Goal: Information Seeking & Learning: Learn about a topic

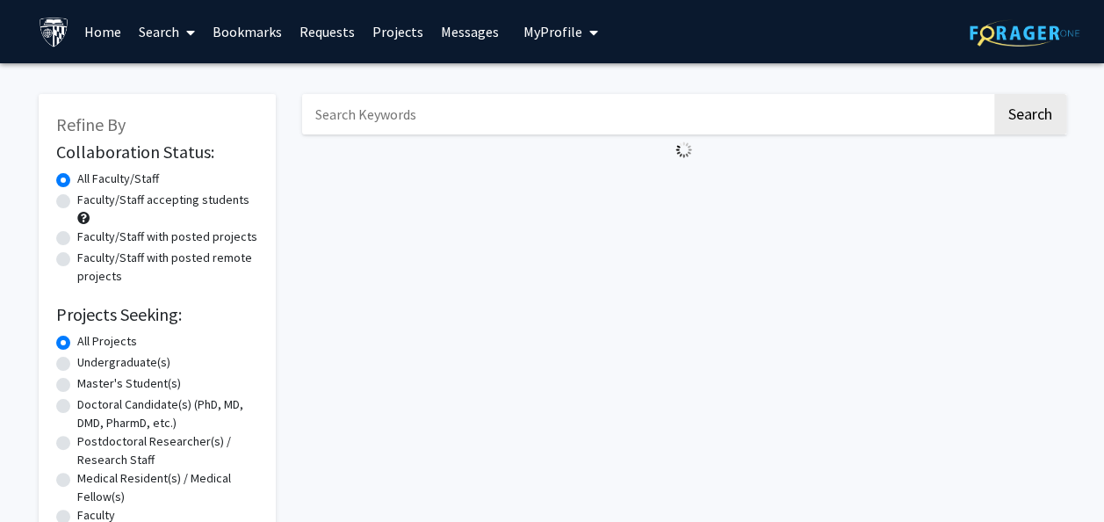
click at [432, 111] on input "Search Keywords" at bounding box center [647, 114] width 690 height 40
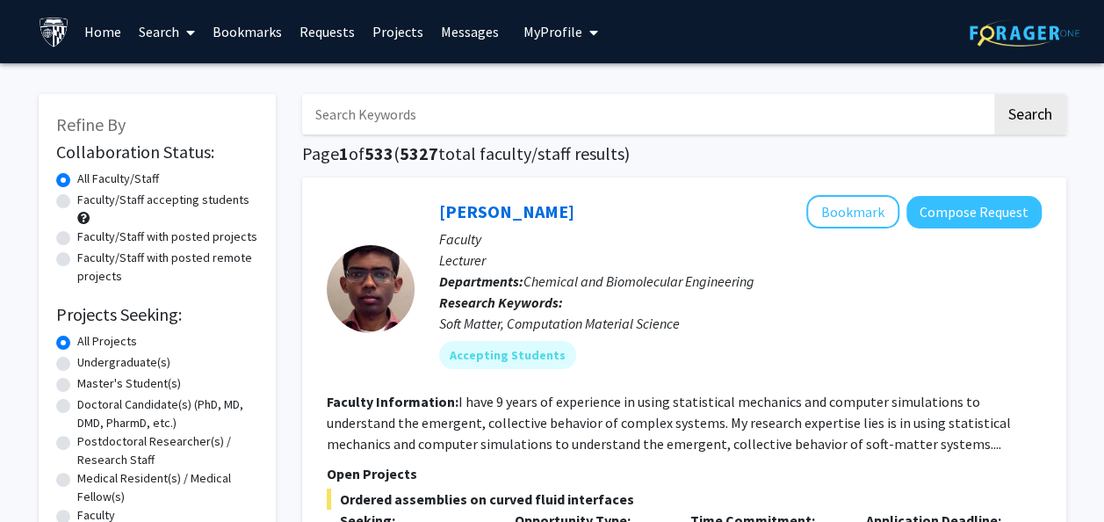
paste input "amacrine cells"
type input "amacrine cells"
click at [995, 94] on button "Search" at bounding box center [1031, 114] width 72 height 40
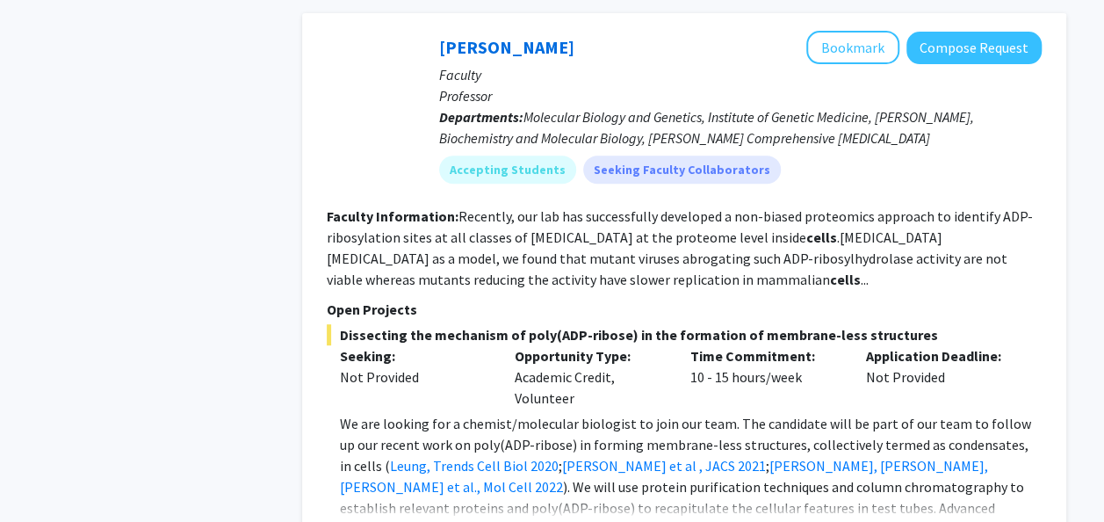
scroll to position [3608, 0]
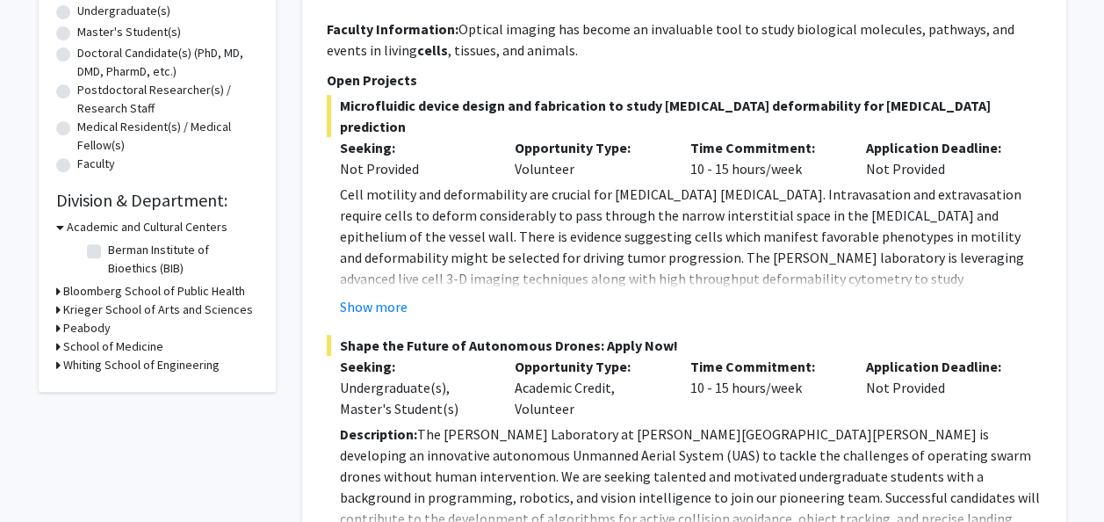
scroll to position [0, 0]
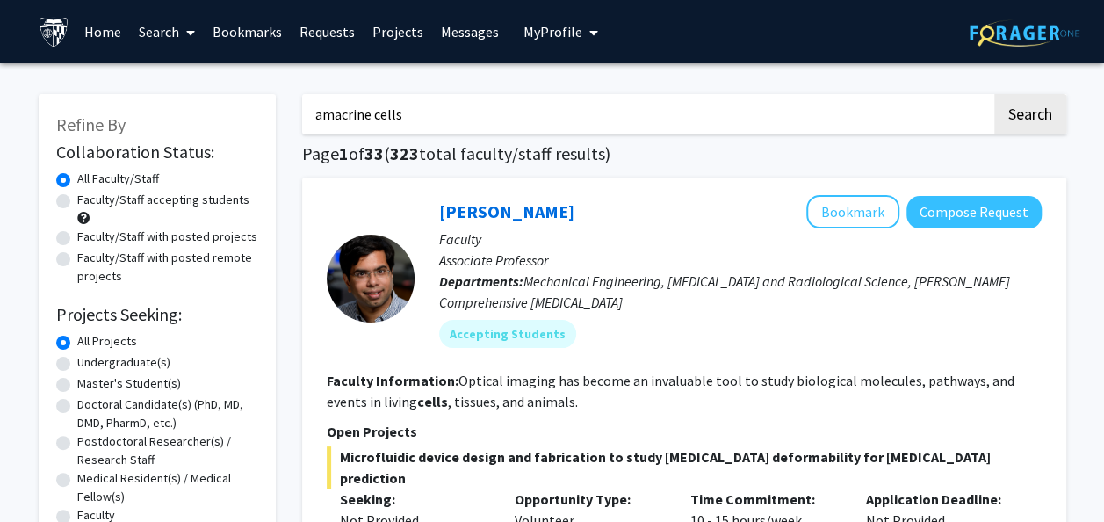
drag, startPoint x: 420, startPoint y: 121, endPoint x: 160, endPoint y: 142, distance: 260.9
paste input "MEIS2+ starburst amacrine cells in the human retina jhu"
click at [995, 94] on button "Search" at bounding box center [1031, 114] width 72 height 40
type input "MEIS2 starburst amacrine cells in the human retina jhu"
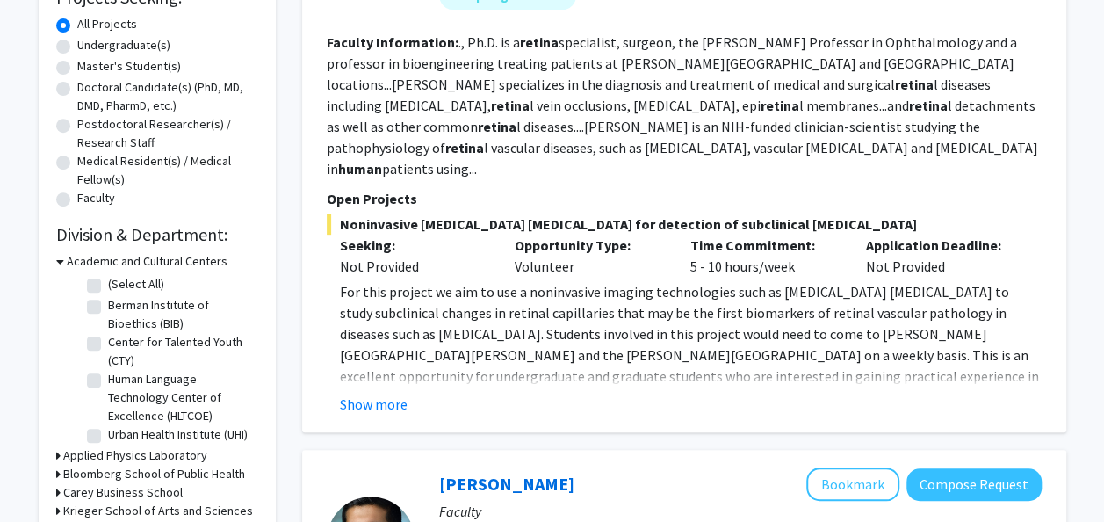
scroll to position [320, 0]
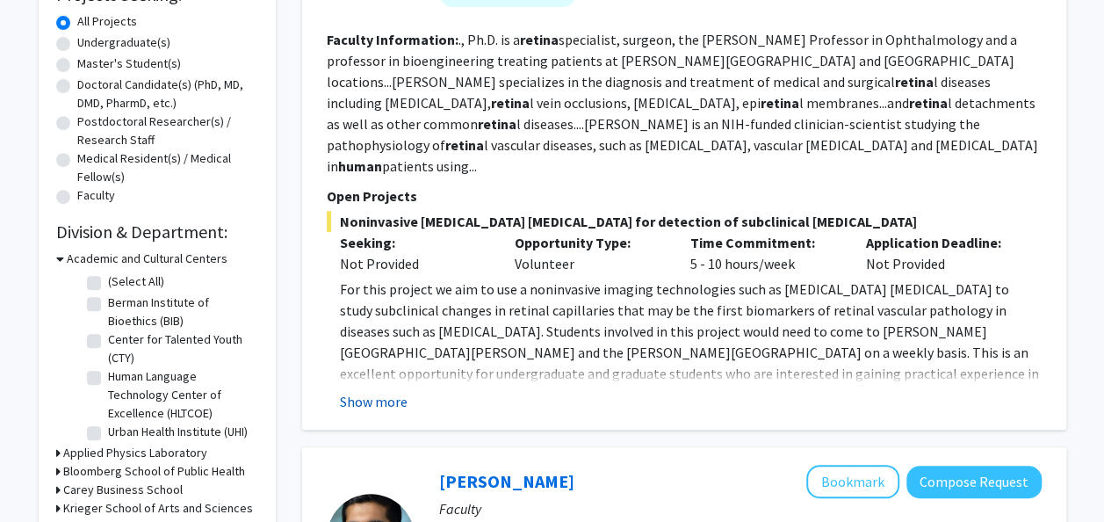
click at [358, 391] on button "Show more" at bounding box center [374, 401] width 68 height 21
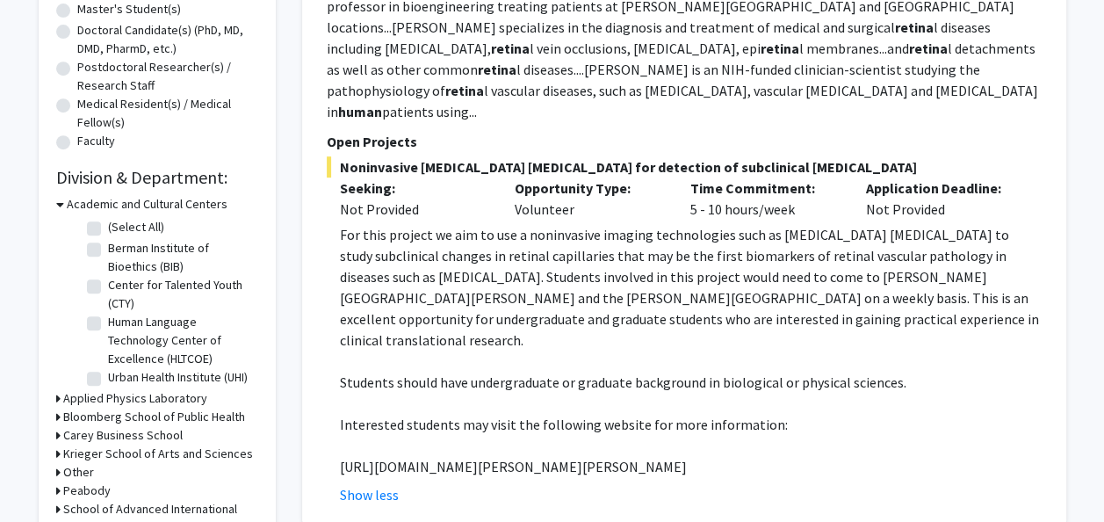
scroll to position [386, 0]
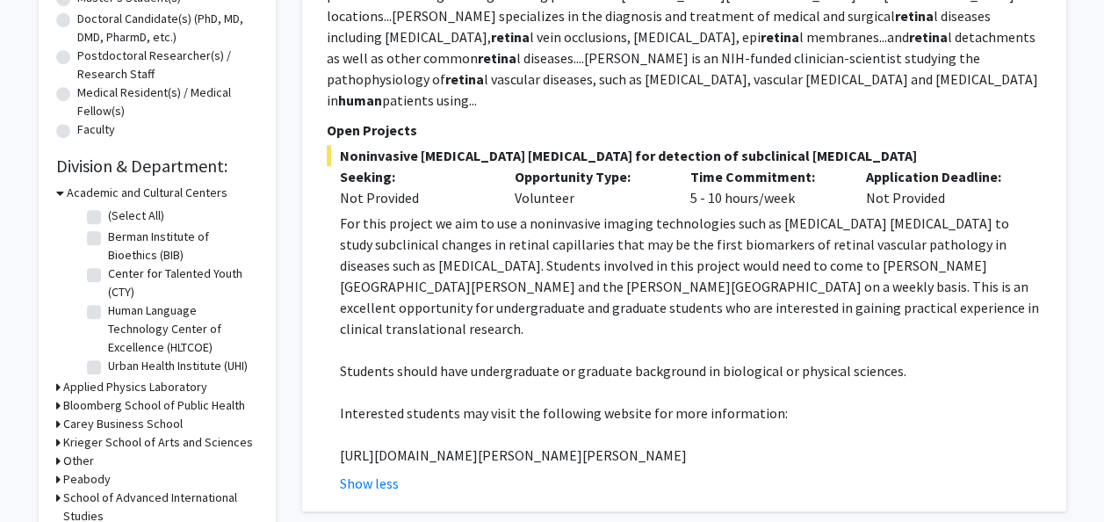
drag, startPoint x: 762, startPoint y: 412, endPoint x: 329, endPoint y: 406, distance: 433.2
click at [329, 406] on fg-read-more "For this project we aim to use a noninvasive imaging technologies such as [MEDI…" at bounding box center [684, 353] width 715 height 281
copy p "[URL][DOMAIN_NAME][PERSON_NAME][PERSON_NAME]"
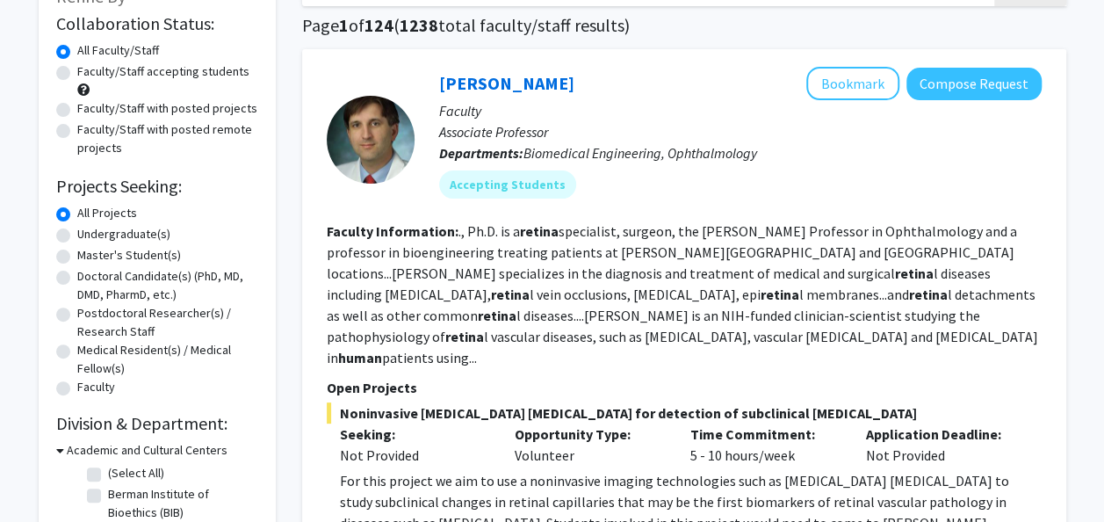
scroll to position [101, 0]
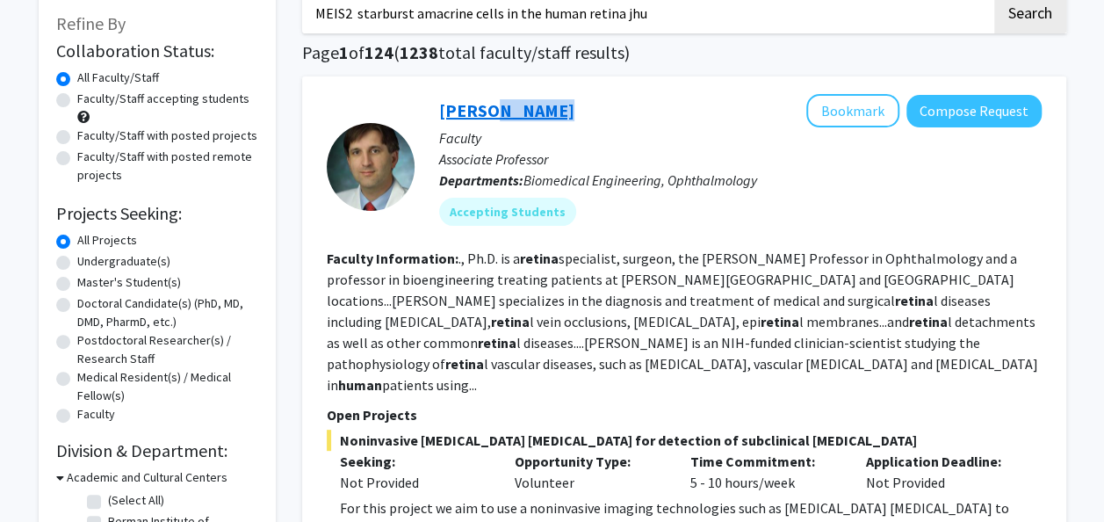
drag, startPoint x: 554, startPoint y: 105, endPoint x: 481, endPoint y: 112, distance: 73.2
click at [481, 112] on div "[PERSON_NAME] Bookmark Compose Request" at bounding box center [740, 110] width 603 height 33
copy link "[PERSON_NAME]"
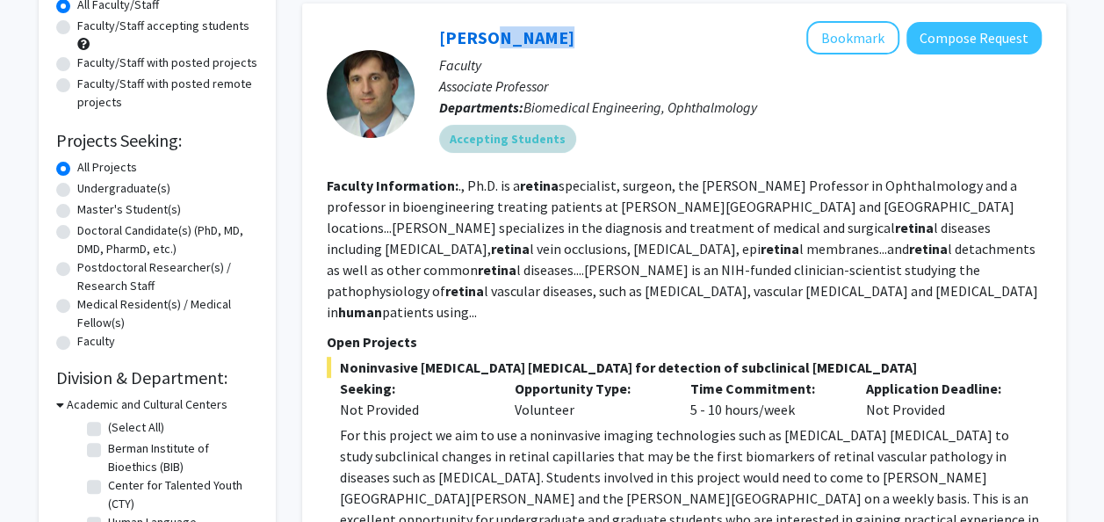
scroll to position [175, 0]
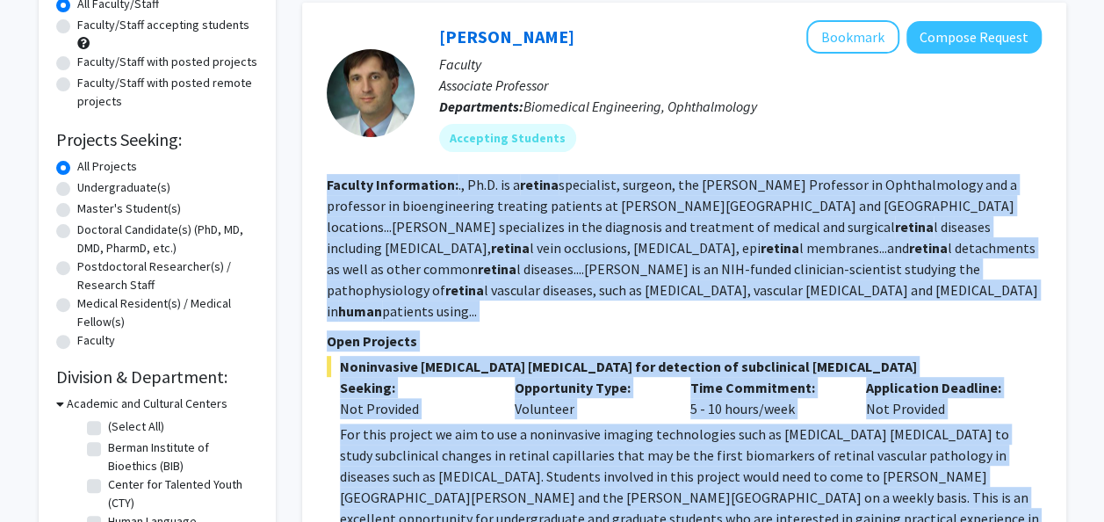
drag, startPoint x: 326, startPoint y: 177, endPoint x: 892, endPoint y: 496, distance: 649.1
click at [892, 496] on fg-search-faculty "[PERSON_NAME] Bookmark Compose Request Faculty Associate Professor Departments:…" at bounding box center [684, 362] width 715 height 684
copy fg-search-faculty "Loremip Dolorsitame: ., Co.A. el s doeius temporinci, utlabor, etd Magna Aliqua…"
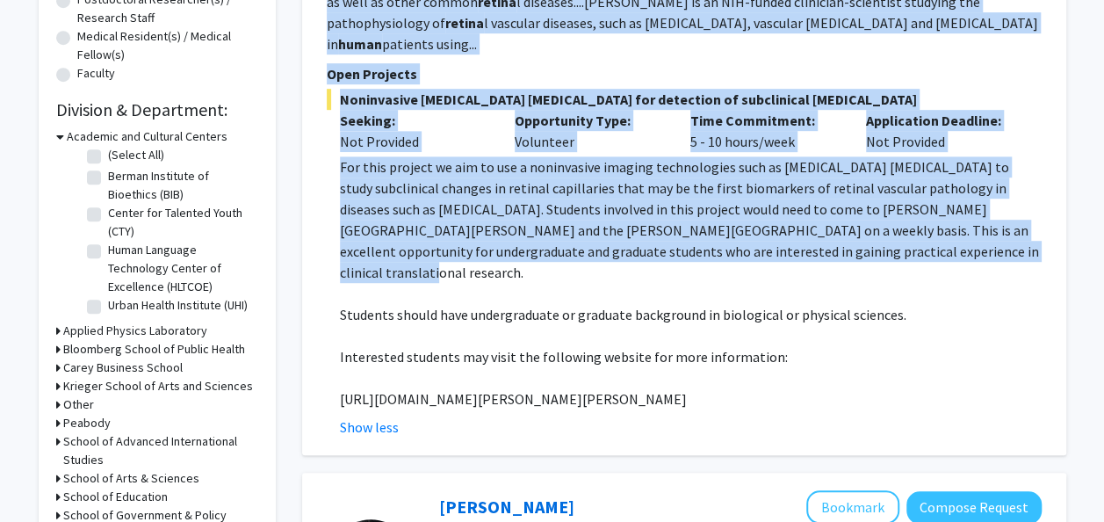
scroll to position [441, 0]
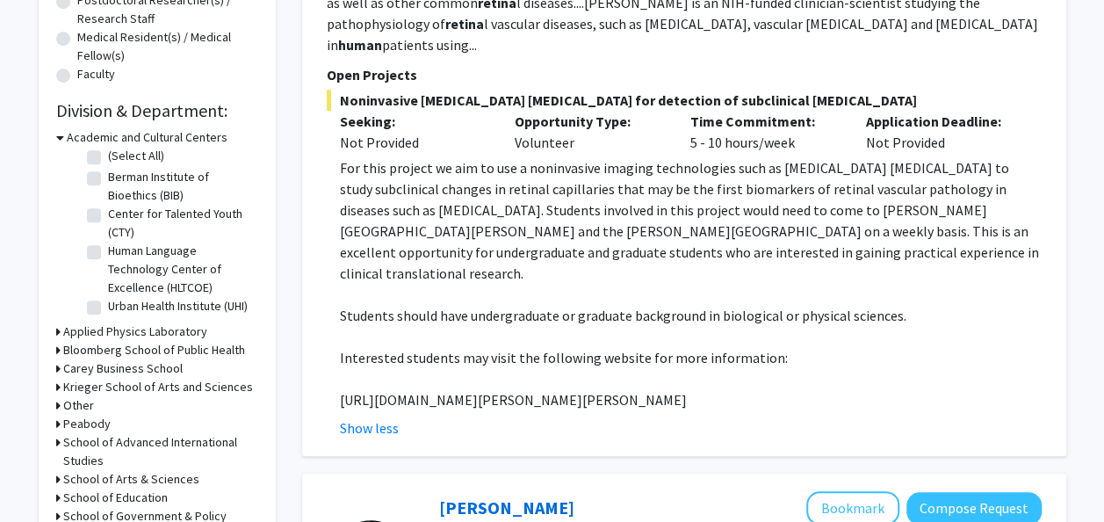
click at [518, 368] on p at bounding box center [691, 378] width 702 height 21
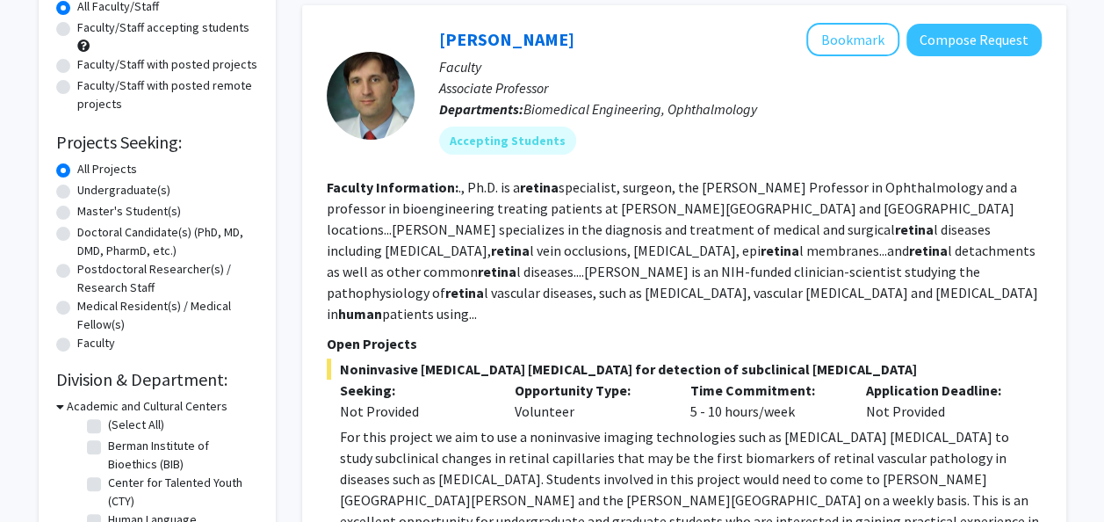
scroll to position [0, 0]
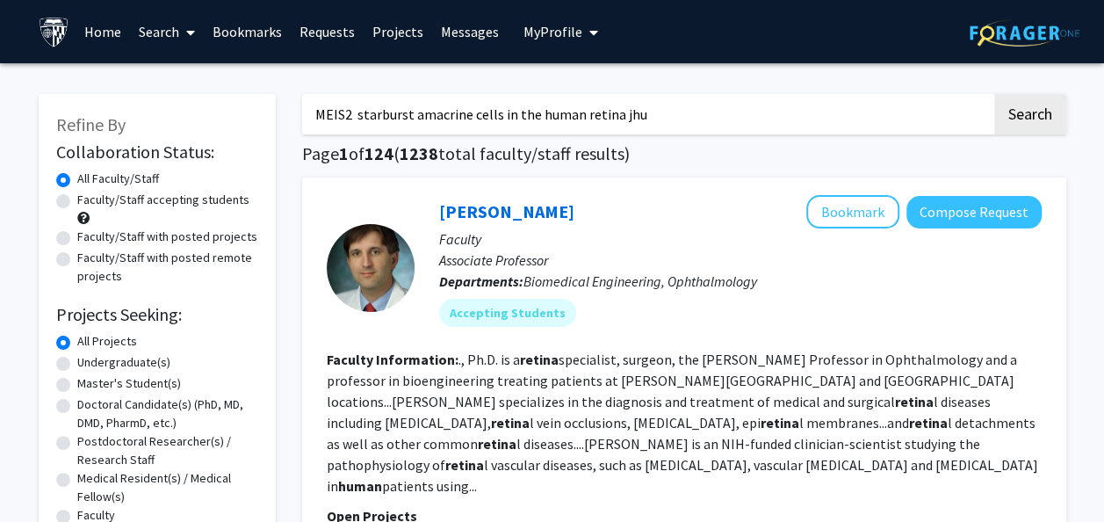
drag, startPoint x: 700, startPoint y: 100, endPoint x: 233, endPoint y: 74, distance: 468.2
type input "[MEDICAL_DATA] cells"
click at [995, 94] on button "Search" at bounding box center [1031, 114] width 72 height 40
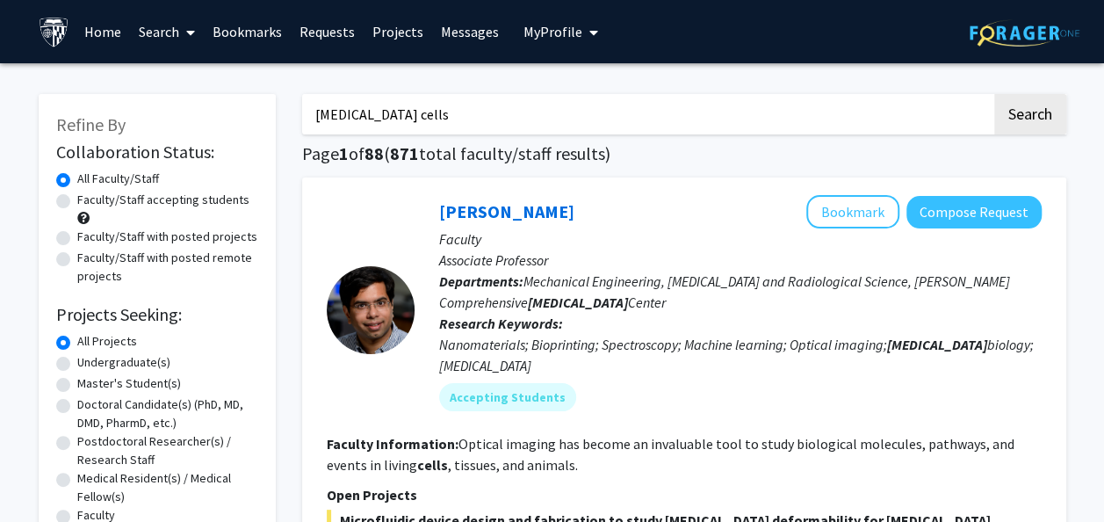
drag, startPoint x: 411, startPoint y: 125, endPoint x: 206, endPoint y: 86, distance: 209.2
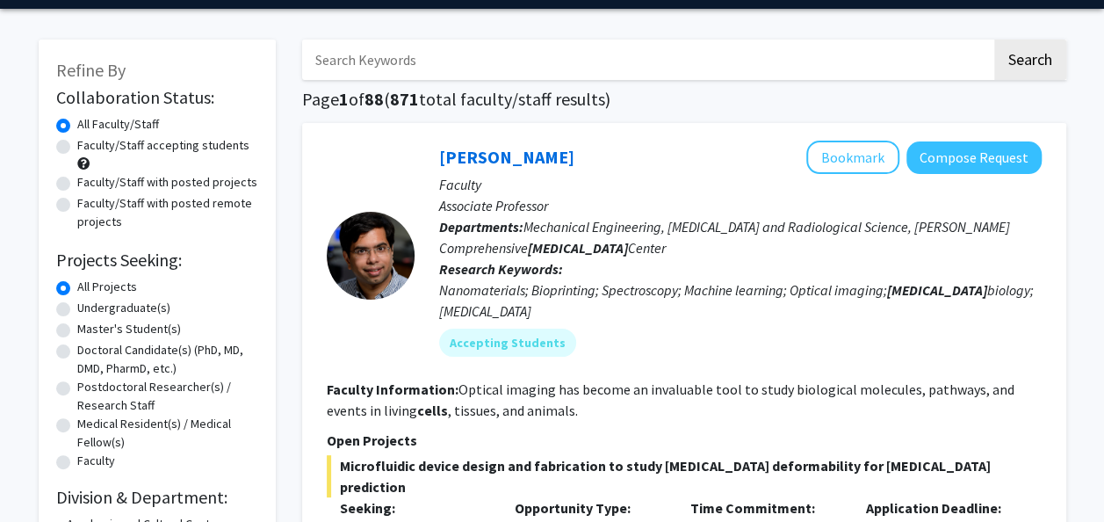
click at [77, 311] on label "Undergraduate(s)" at bounding box center [123, 308] width 93 height 18
click at [77, 310] on input "Undergraduate(s)" at bounding box center [82, 304] width 11 height 11
radio input "true"
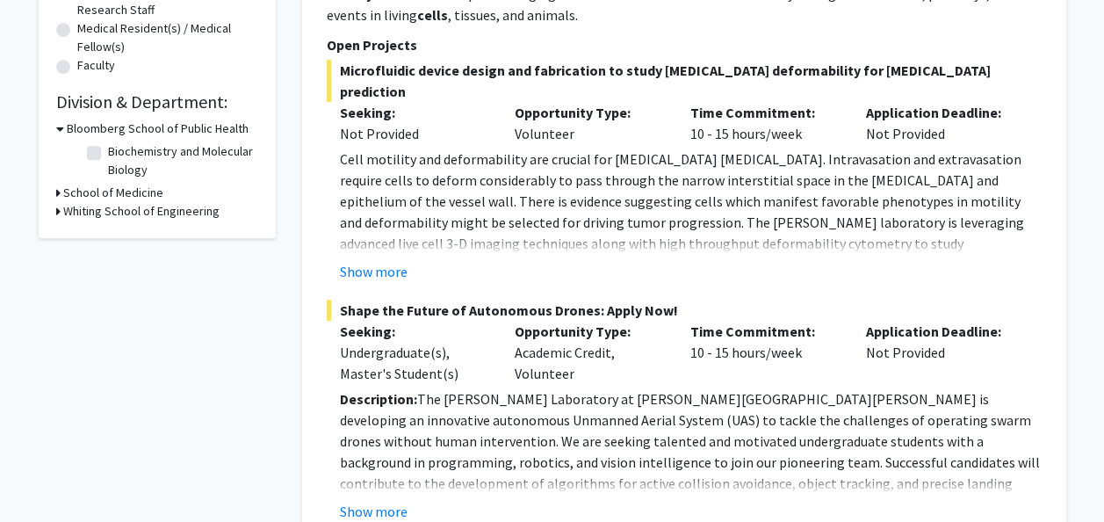
scroll to position [470, 0]
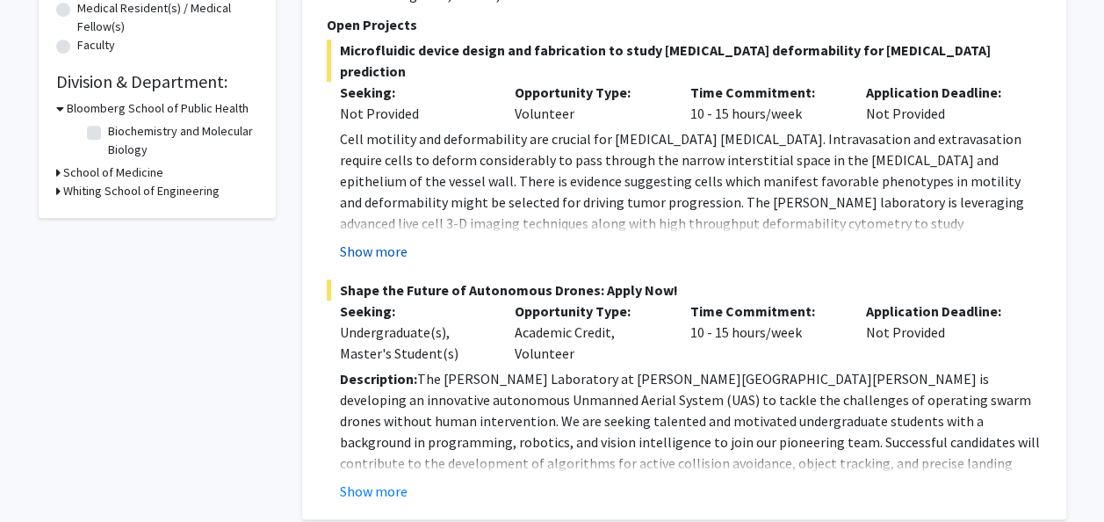
click at [374, 241] on button "Show more" at bounding box center [374, 251] width 68 height 21
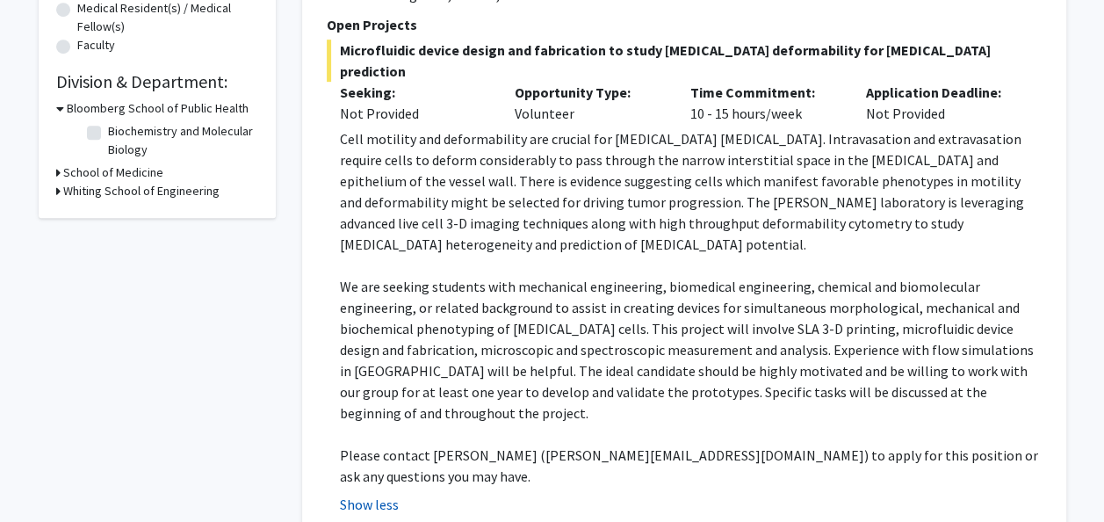
scroll to position [858, 0]
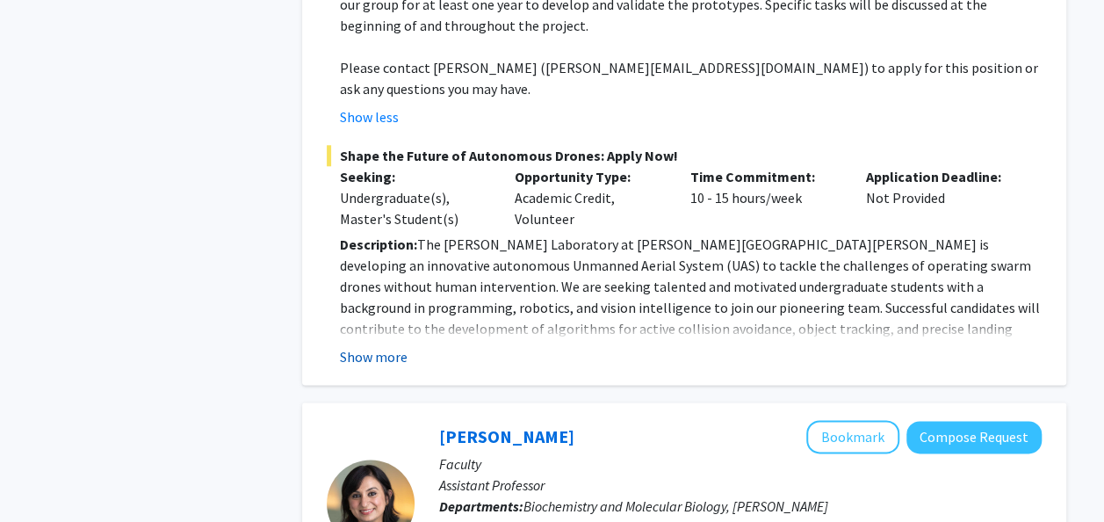
click at [394, 346] on button "Show more" at bounding box center [374, 356] width 68 height 21
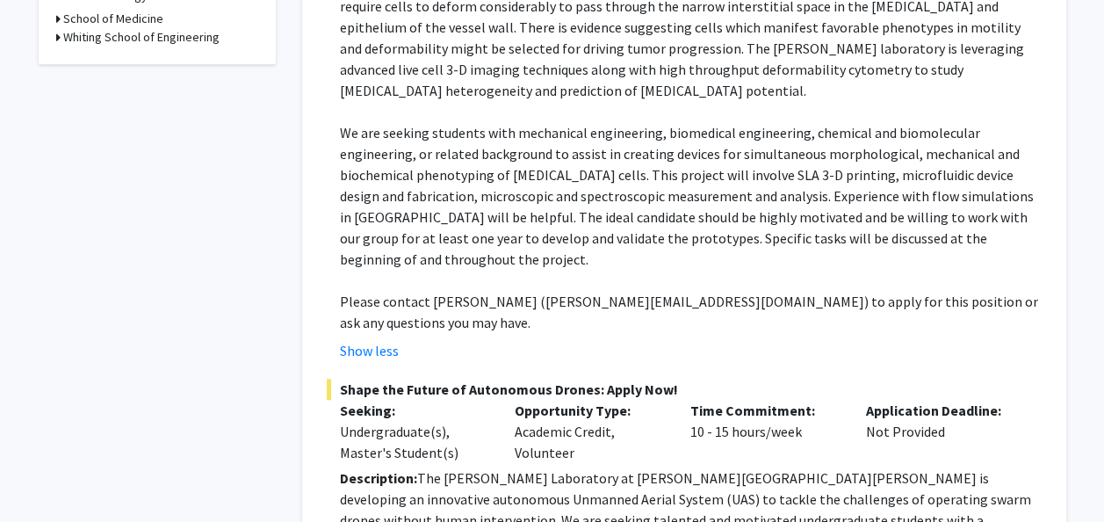
scroll to position [622, 0]
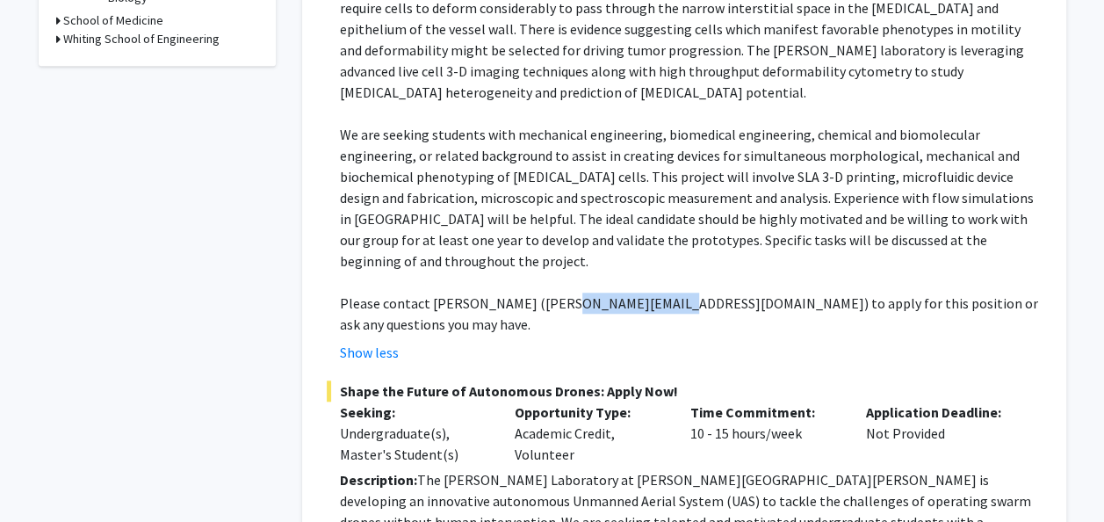
drag, startPoint x: 545, startPoint y: 238, endPoint x: 650, endPoint y: 243, distance: 105.6
click at [650, 293] on p "Please contact [PERSON_NAME] ([PERSON_NAME][EMAIL_ADDRESS][DOMAIN_NAME]) to app…" at bounding box center [691, 314] width 702 height 42
copy p "[EMAIL_ADDRESS][DOMAIN_NAME]"
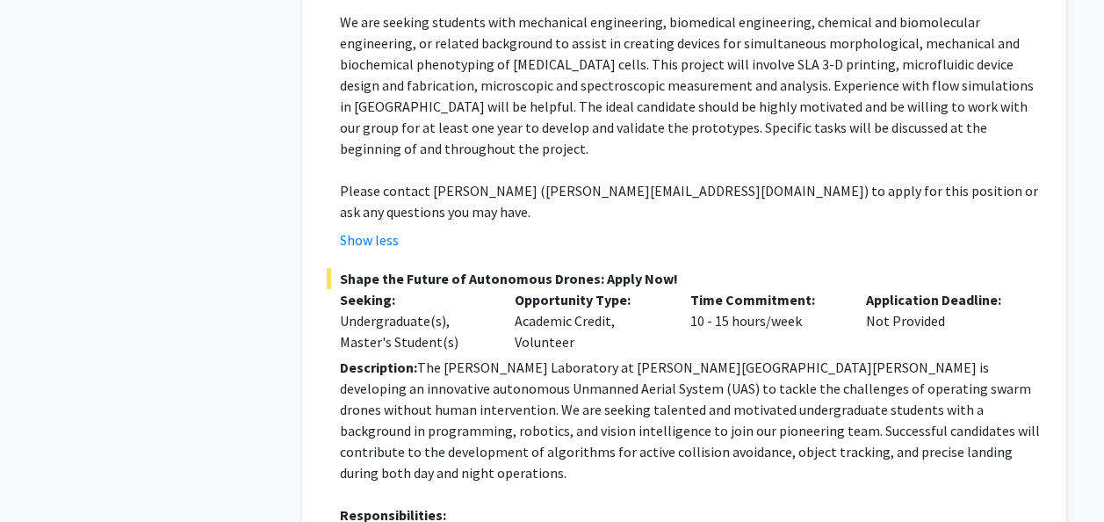
click at [545, 289] on div "Opportunity Type: Academic Credit, Volunteer" at bounding box center [590, 320] width 176 height 63
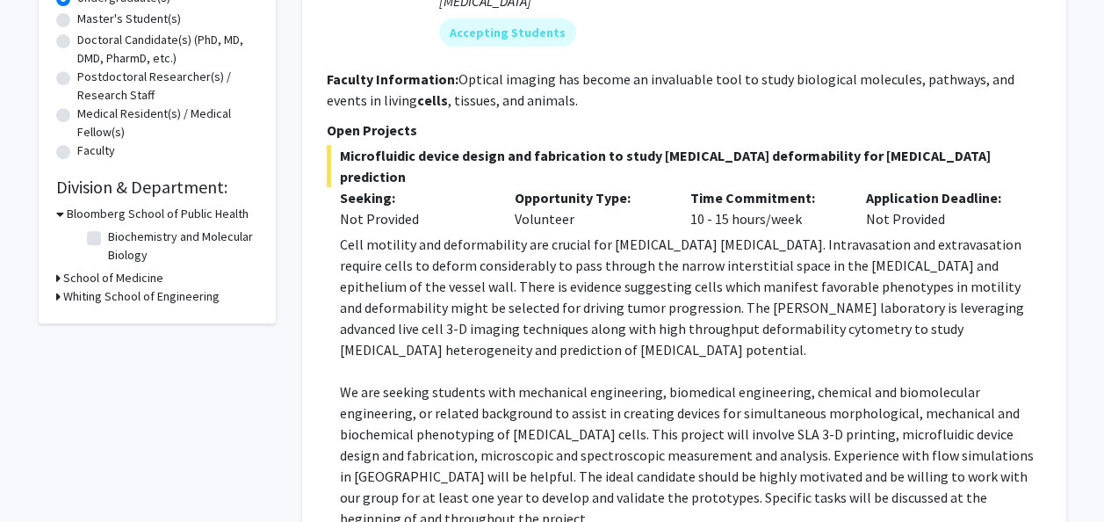
scroll to position [364, 0]
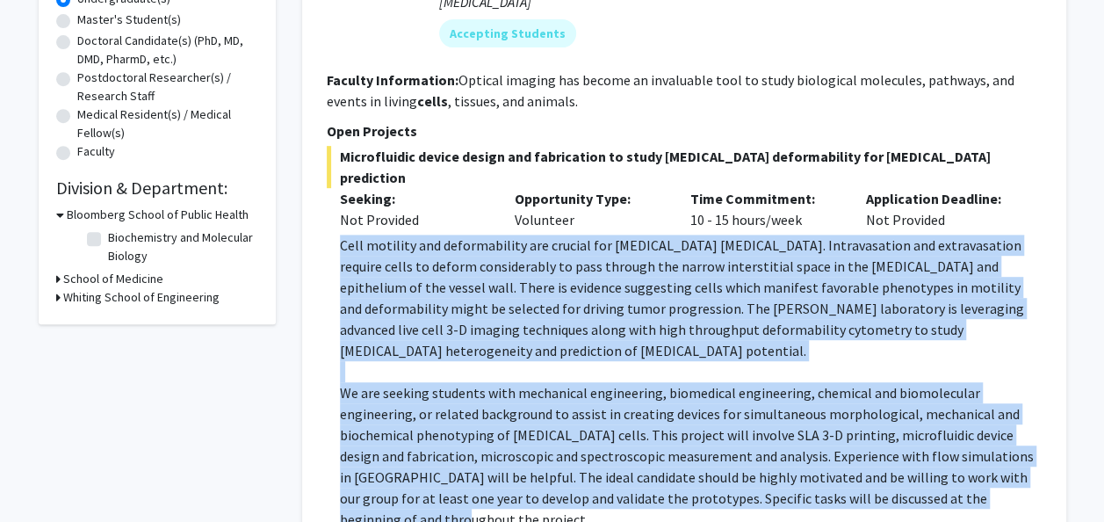
drag, startPoint x: 339, startPoint y: 221, endPoint x: 1072, endPoint y: 452, distance: 768.1
copy div "Lore ipsumdol sit ametconsectet adi elitsed doe tempor incididunt. Utlaboreetdo…"
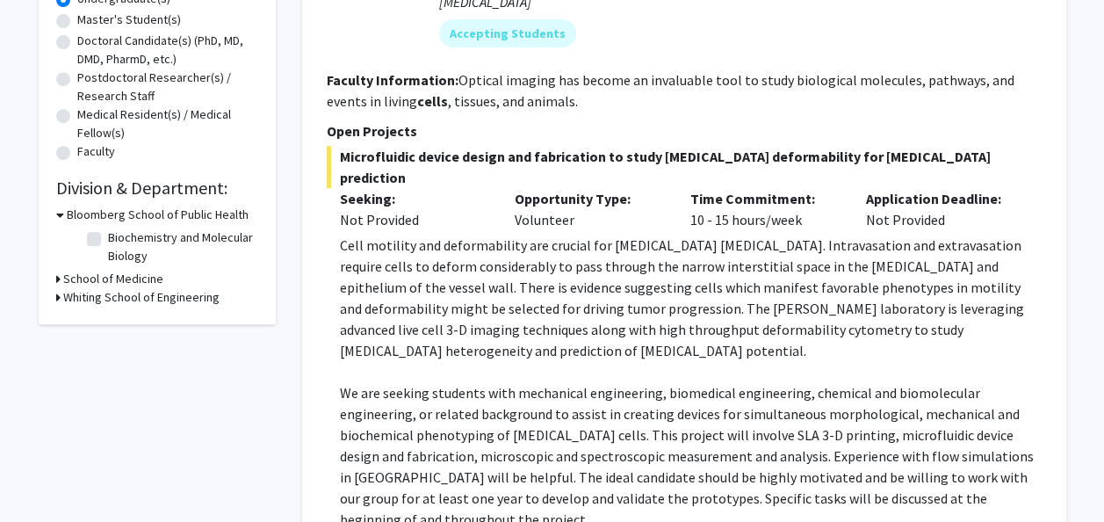
click at [497, 197] on div "Seeking: Not Provided" at bounding box center [415, 209] width 176 height 42
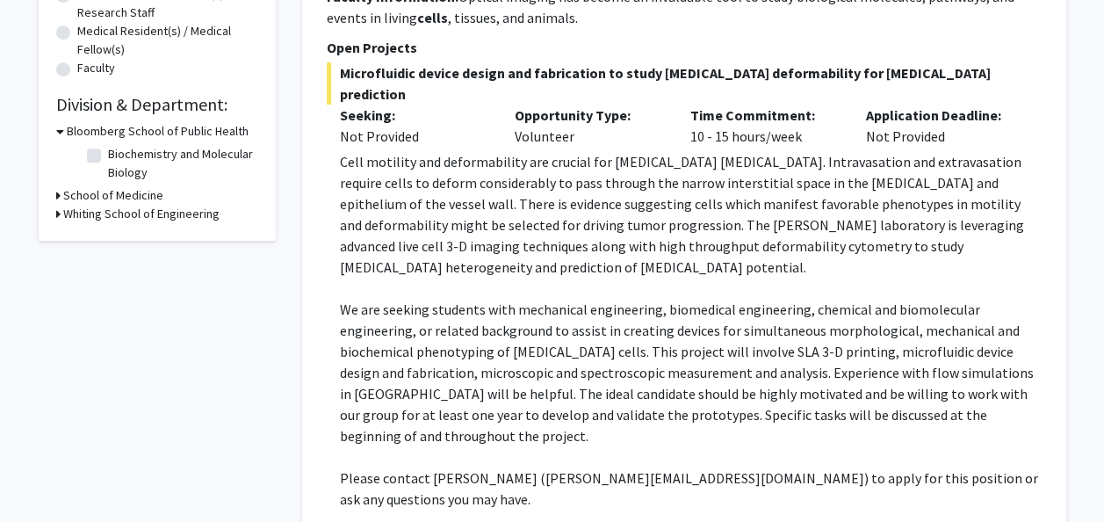
scroll to position [459, 0]
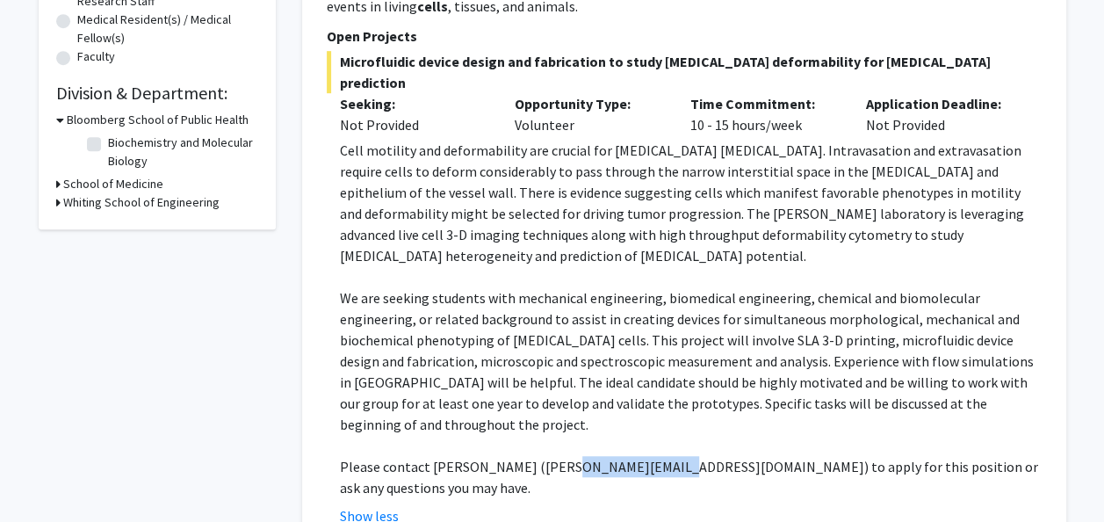
drag, startPoint x: 650, startPoint y: 402, endPoint x: 546, endPoint y: 398, distance: 104.6
click at [546, 456] on p "Please contact [PERSON_NAME] ([PERSON_NAME][EMAIL_ADDRESS][DOMAIN_NAME]) to app…" at bounding box center [691, 477] width 702 height 42
copy p "[EMAIL_ADDRESS][DOMAIN_NAME]"
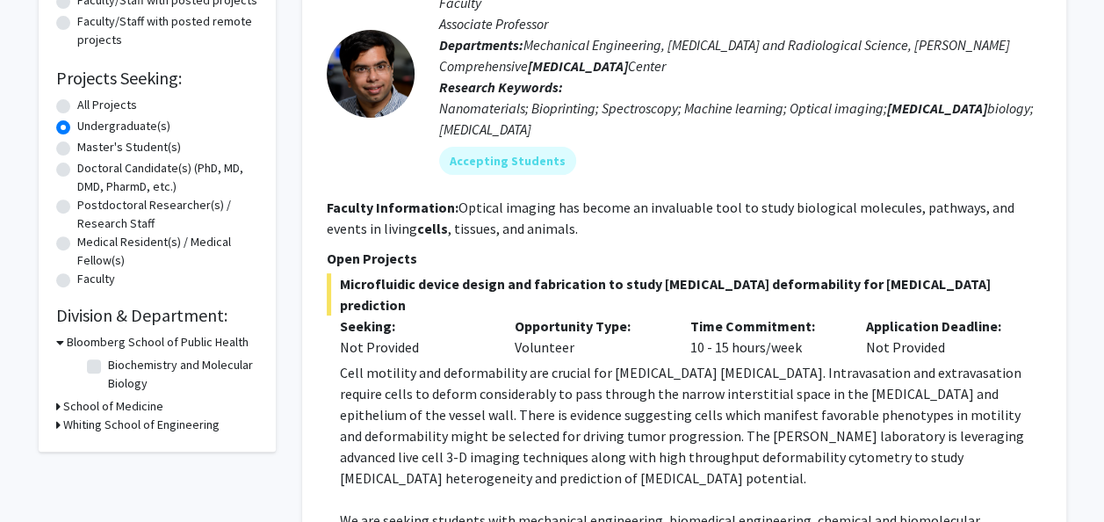
scroll to position [230, 0]
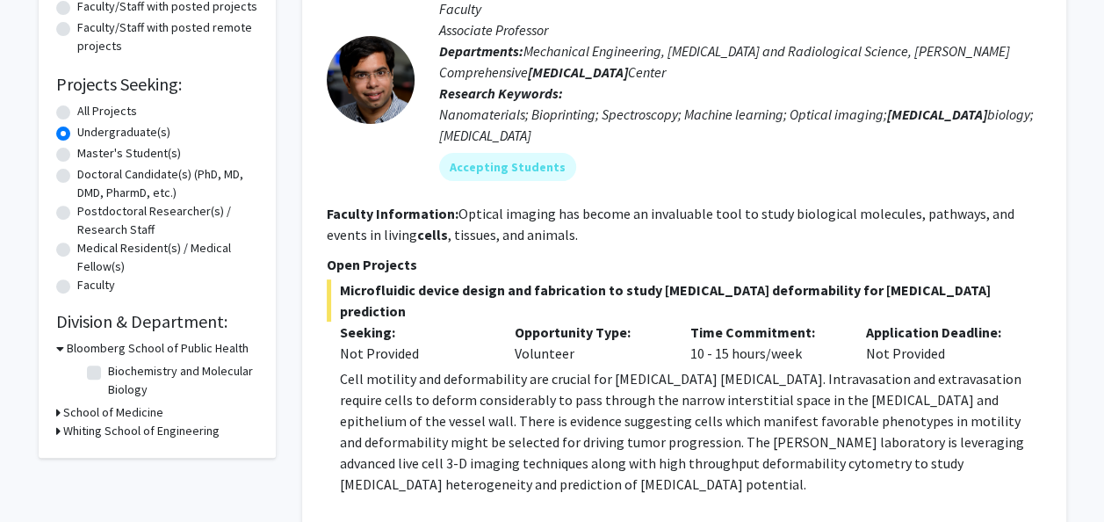
click at [541, 368] on p "Cell motility and deformability are crucial for [MEDICAL_DATA] [MEDICAL_DATA]. …" at bounding box center [691, 431] width 702 height 127
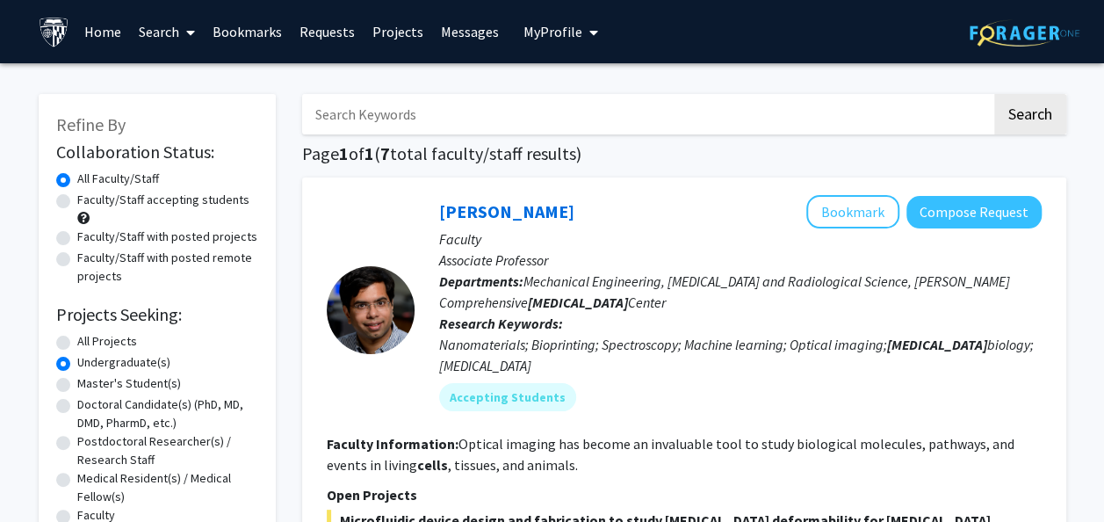
scroll to position [0, 0]
click at [77, 199] on label "Faculty/Staff accepting students" at bounding box center [163, 200] width 172 height 18
click at [77, 199] on input "Faculty/Staff accepting students" at bounding box center [82, 196] width 11 height 11
radio input "true"
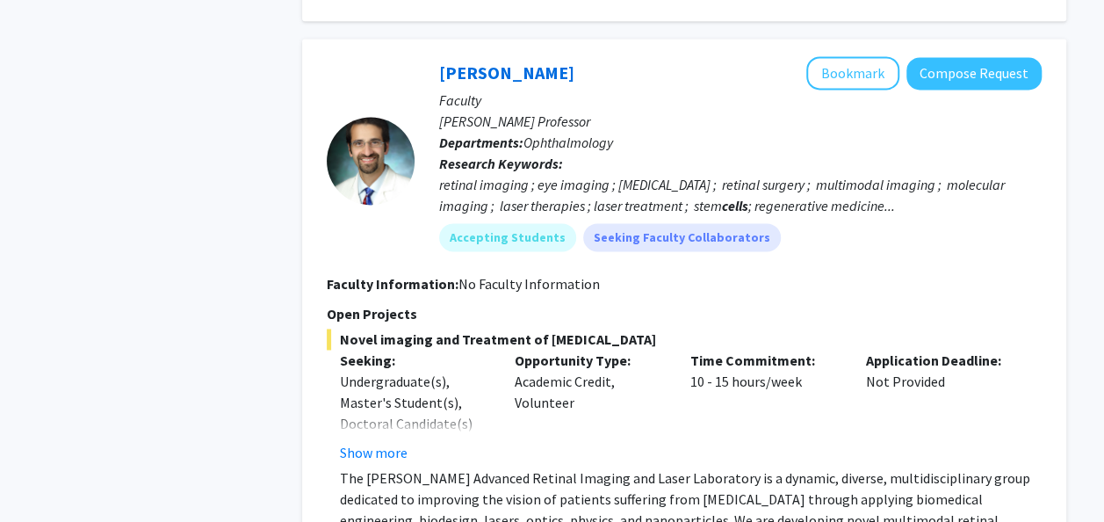
scroll to position [4569, 0]
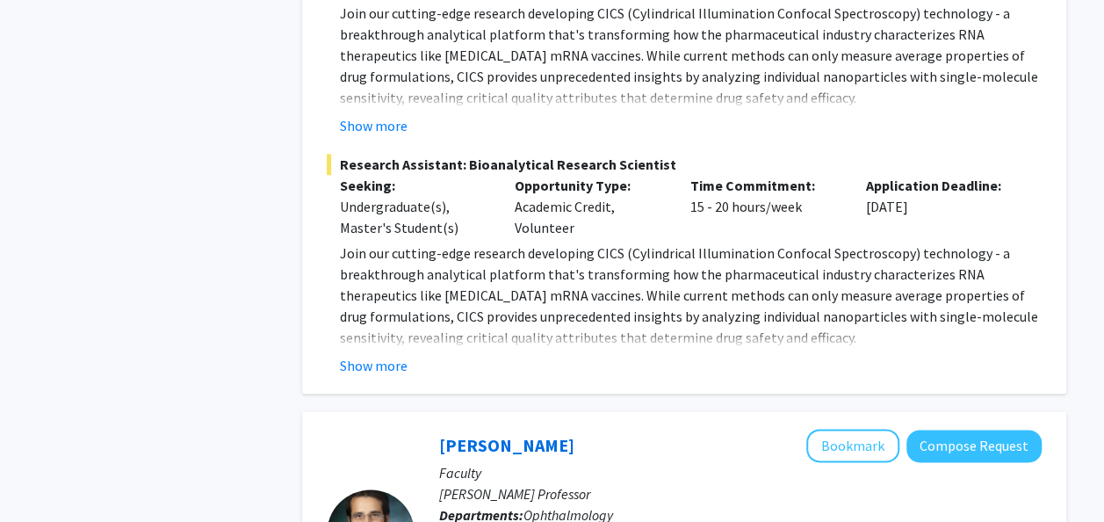
scroll to position [4156, 0]
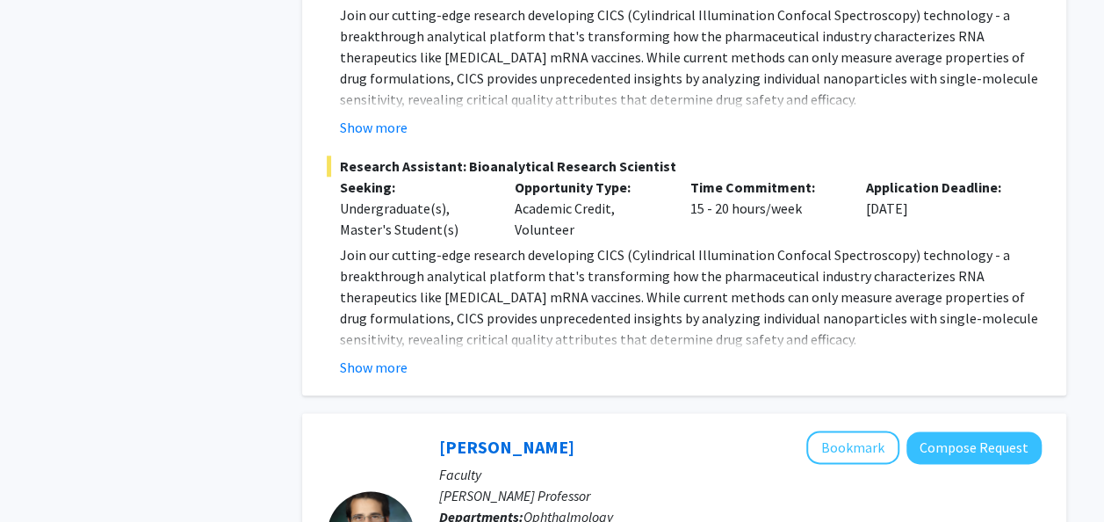
click at [373, 244] on fg-read-more "Join our cutting-edge research developing CICS (Cylindrical Illumination Confoc…" at bounding box center [684, 311] width 715 height 134
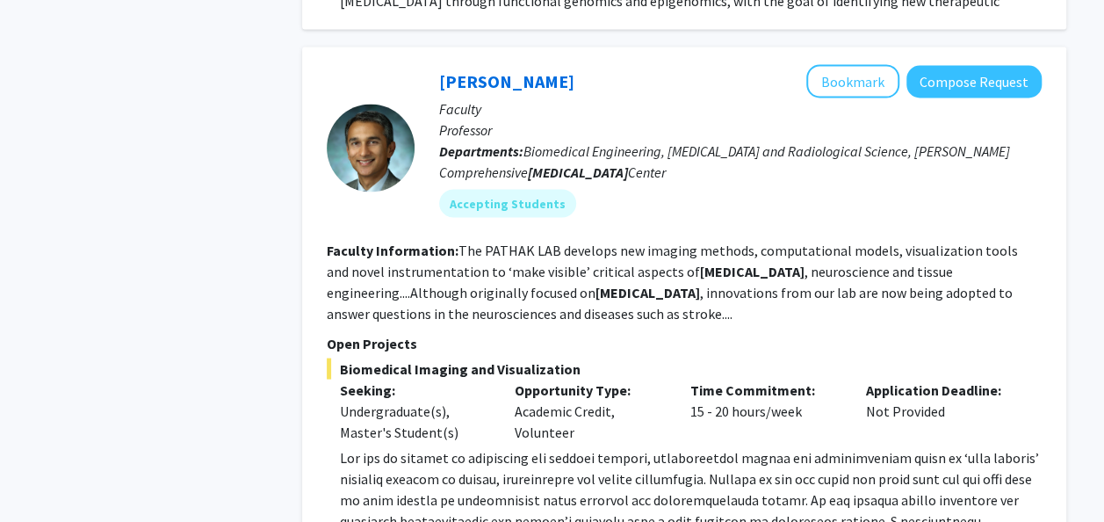
scroll to position [1680, 0]
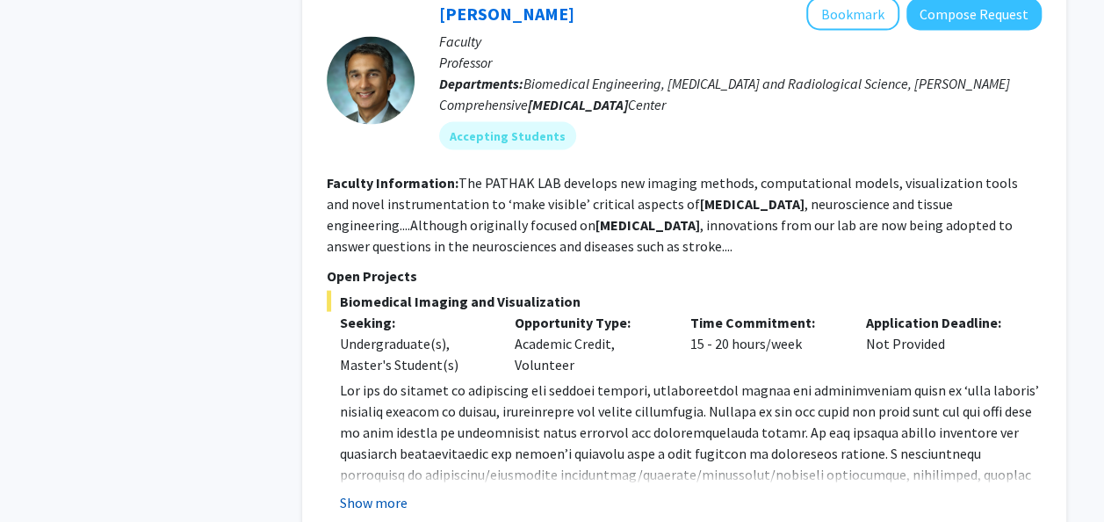
click at [371, 492] on button "Show more" at bounding box center [374, 502] width 68 height 21
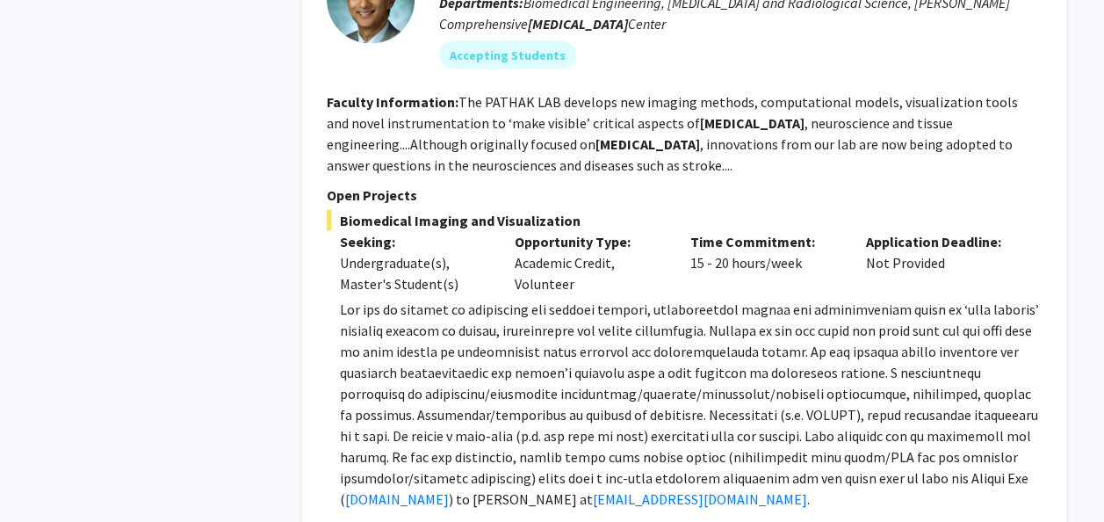
scroll to position [1752, 0]
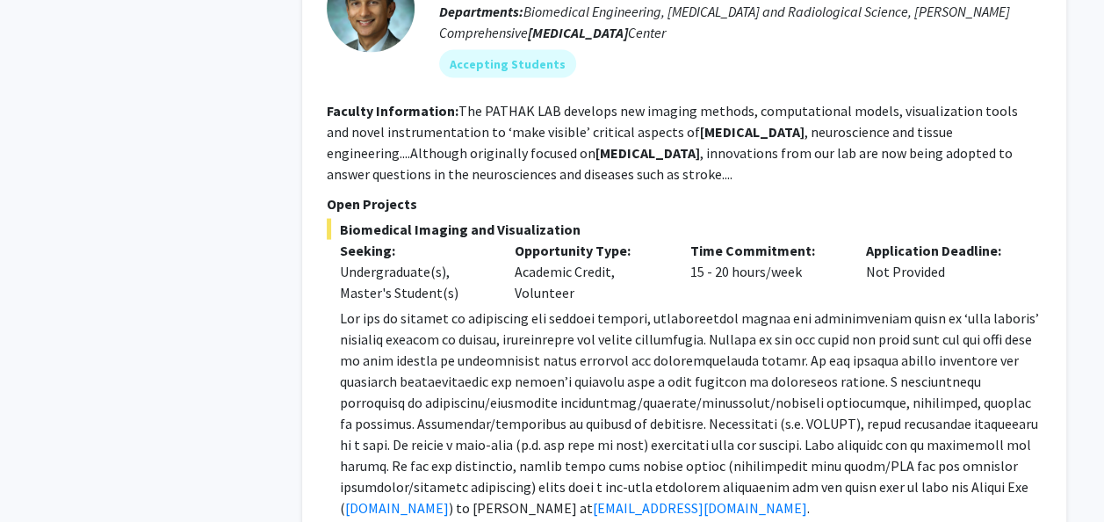
drag, startPoint x: 727, startPoint y: 452, endPoint x: 315, endPoint y: 47, distance: 577.2
click at [315, 47] on div "[PERSON_NAME] Bookmark Compose Request Faculty Professor Departments: Biomedica…" at bounding box center [684, 236] width 764 height 656
copy fg-search-faculty "Loremip Dolorsitame: Con ADIPIS ELI seddoeiu tem incidid utlabor, etdoloremagna…"
click at [523, 240] on p "Opportunity Type:" at bounding box center [589, 250] width 149 height 21
drag, startPoint x: 749, startPoint y: 443, endPoint x: 599, endPoint y: 448, distance: 149.5
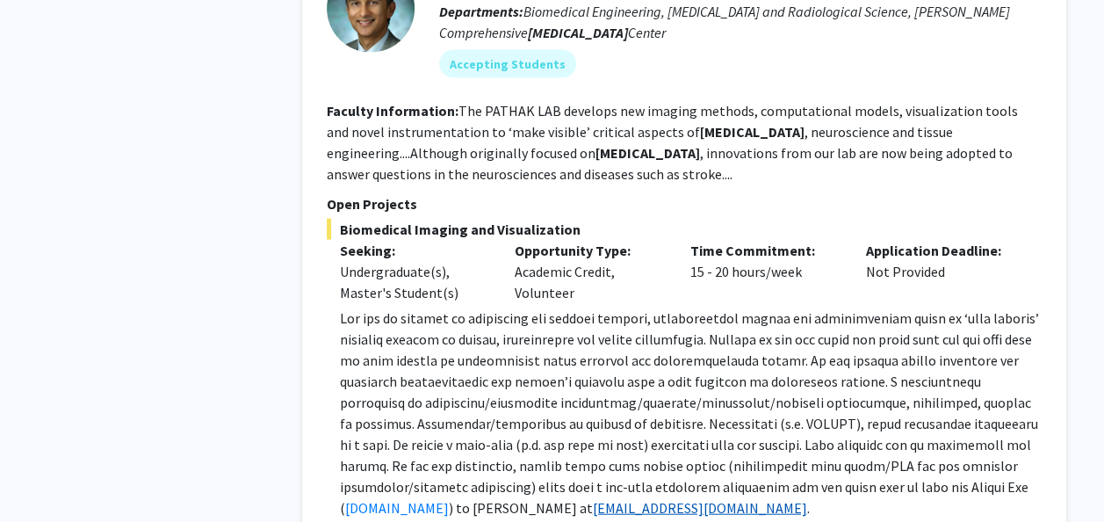
click at [599, 448] on p "[DOMAIN_NAME] ) to [PERSON_NAME] at [EMAIL_ADDRESS][DOMAIN_NAME] ." at bounding box center [691, 413] width 702 height 211
copy p "[EMAIL_ADDRESS][DOMAIN_NAME] ."
